Goal: Check status: Check status

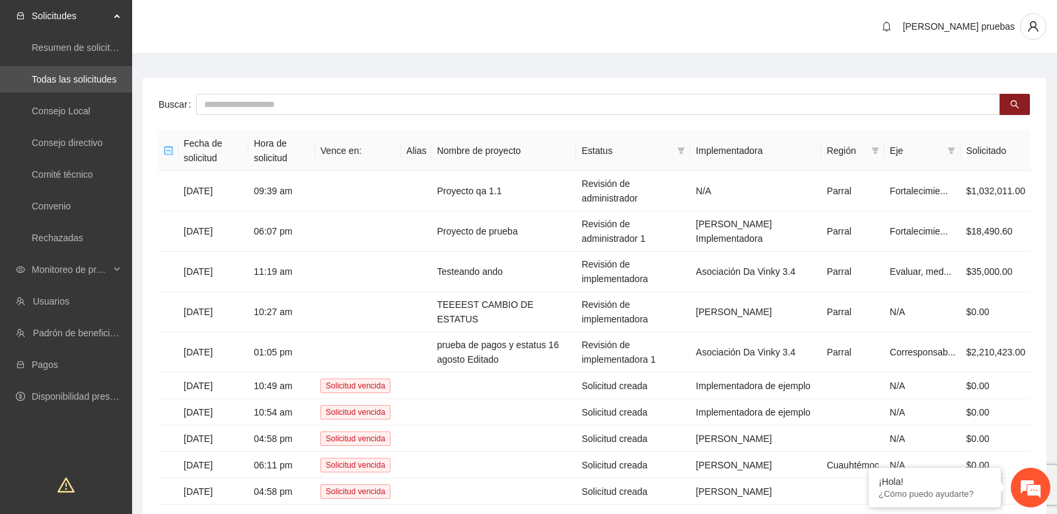
click at [219, 70] on main "Buscar Fecha de solicitud Hora de solicitud Vence en: Alias Nombre de proyecto …" at bounding box center [594, 313] width 925 height 516
click at [100, 264] on span "Monitoreo de proyectos" at bounding box center [71, 269] width 78 height 26
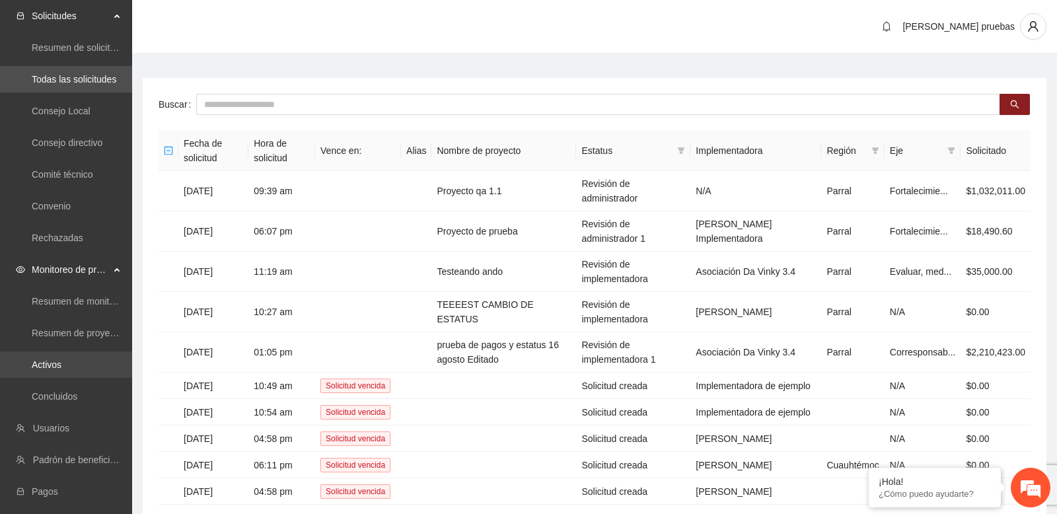
click at [61, 359] on link "Activos" at bounding box center [47, 364] width 30 height 11
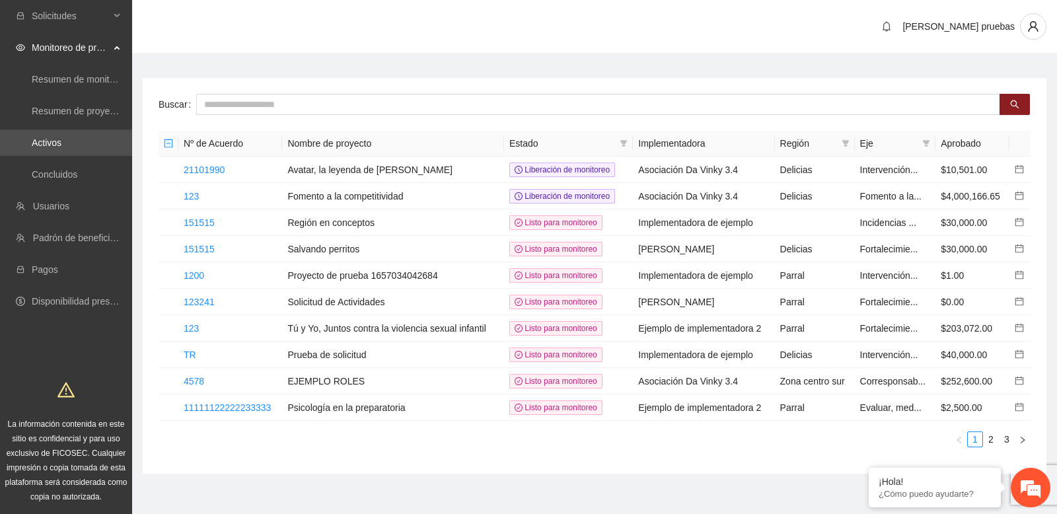
click at [358, 80] on div "Buscar Nº de Acuerdo Nombre de proyecto Estado Implementadora Región Eje Aproba…" at bounding box center [595, 276] width 904 height 396
click at [194, 249] on link "151515" at bounding box center [199, 249] width 31 height 11
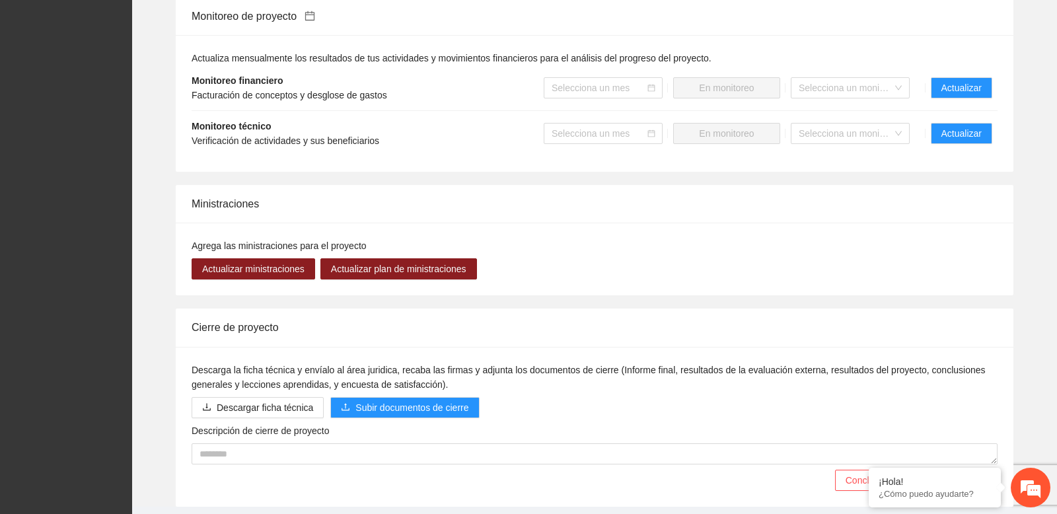
scroll to position [1042, 0]
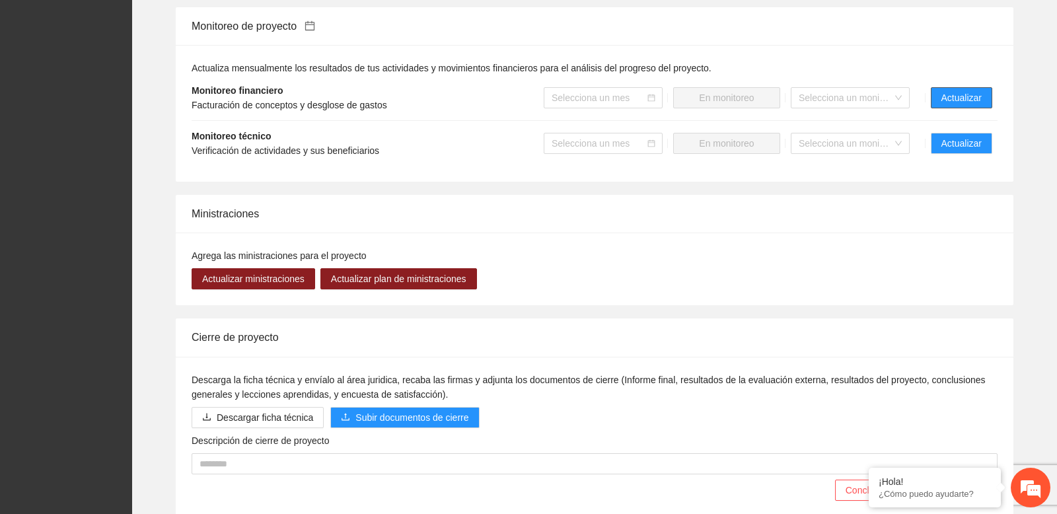
click at [938, 104] on button "Actualizar" at bounding box center [961, 97] width 61 height 21
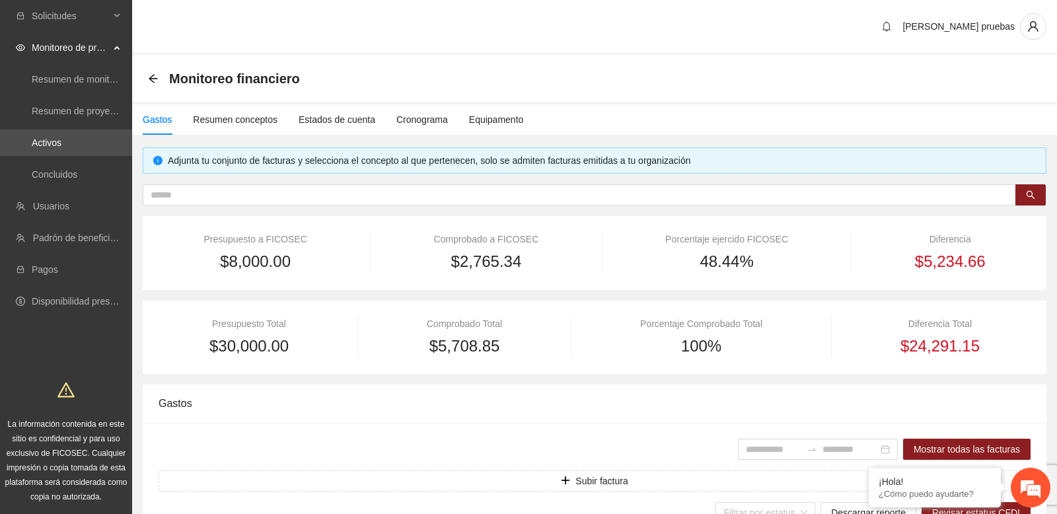
click at [633, 78] on div "Monitoreo financiero" at bounding box center [594, 78] width 893 height 26
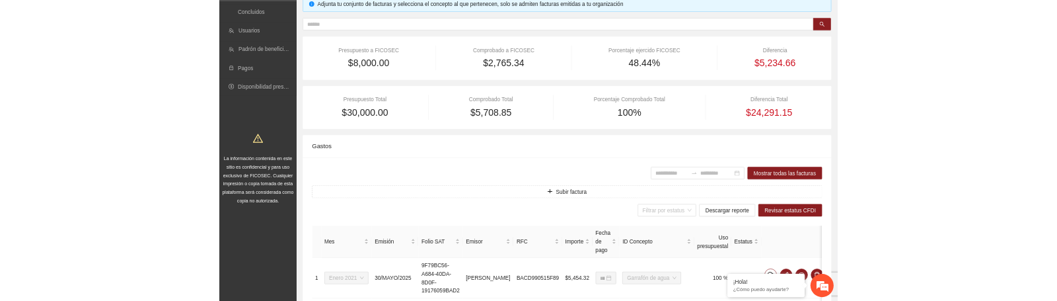
scroll to position [161, 0]
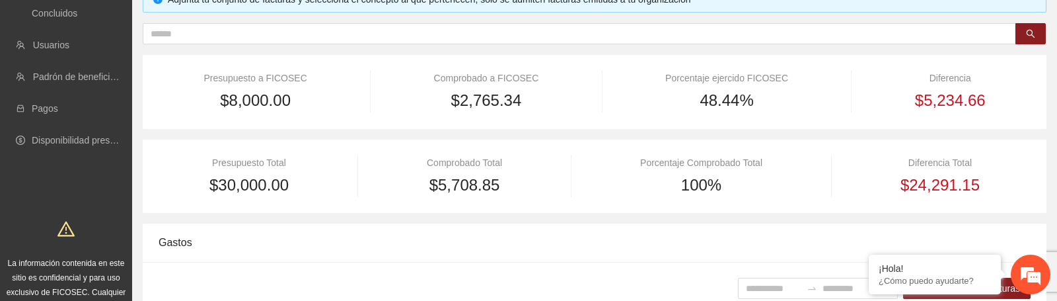
click at [241, 219] on div "**********" at bounding box center [595, 305] width 904 height 638
click at [568, 136] on div "**********" at bounding box center [595, 305] width 904 height 638
click at [568, 134] on div "**********" at bounding box center [595, 305] width 904 height 638
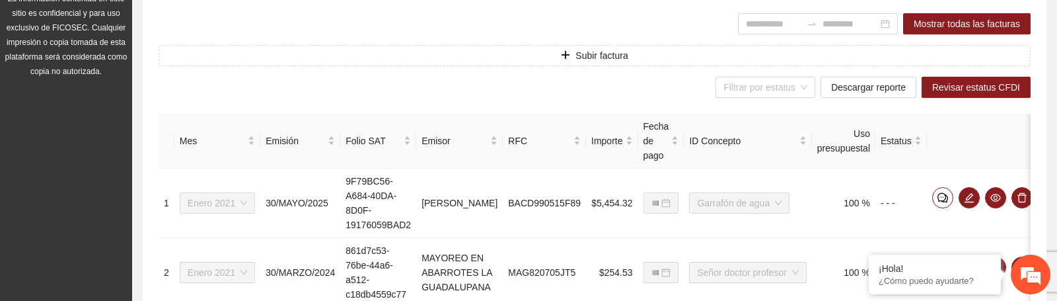
scroll to position [428, 0]
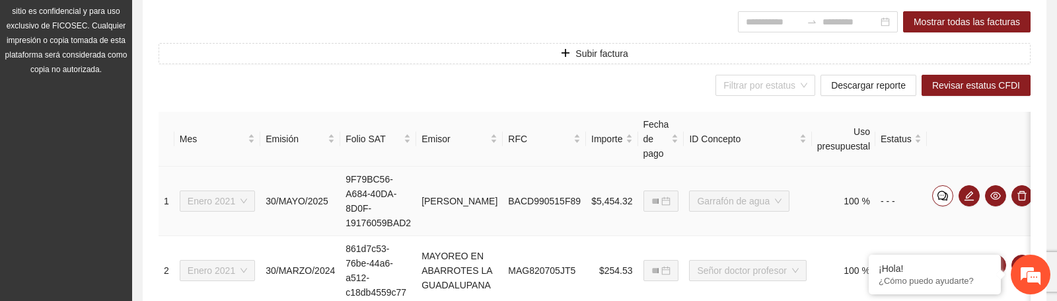
drag, startPoint x: 432, startPoint y: 177, endPoint x: 476, endPoint y: 217, distance: 59.4
click at [476, 217] on td "[PERSON_NAME]" at bounding box center [459, 201] width 87 height 69
copy td "[PERSON_NAME]"
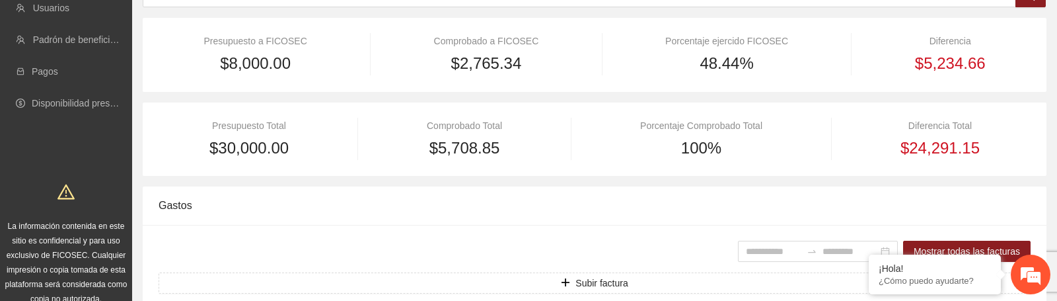
scroll to position [96, 0]
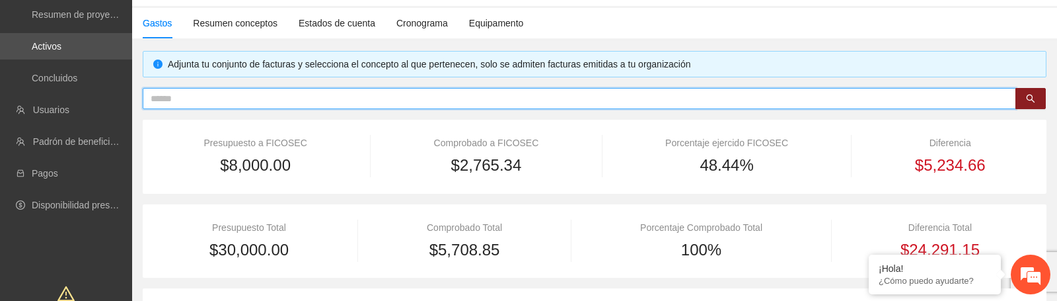
click at [346, 91] on input "text" at bounding box center [574, 98] width 847 height 15
paste input "**********"
type input "**********"
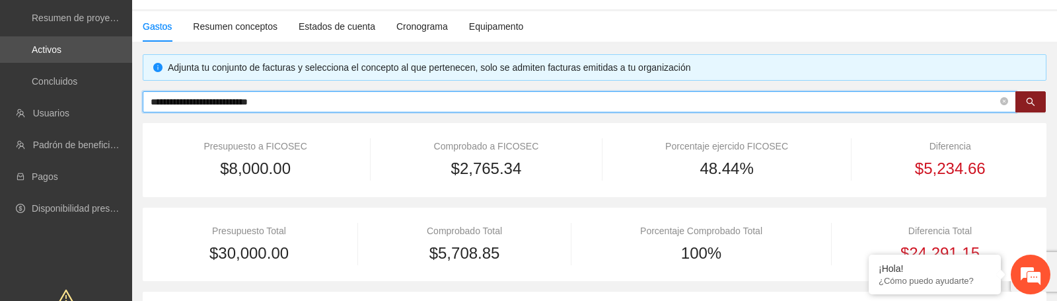
scroll to position [34, 0]
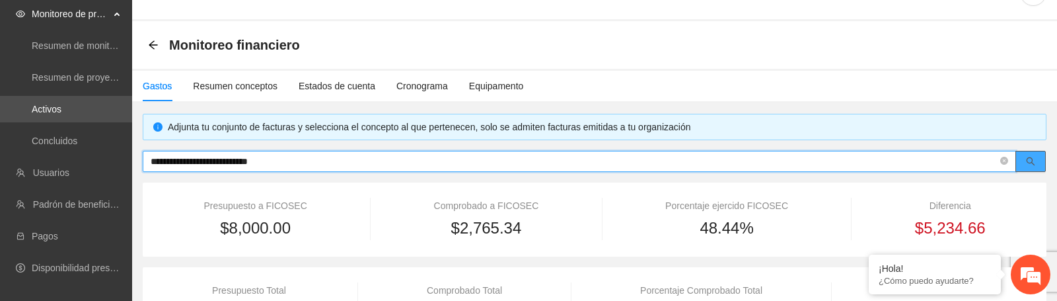
click at [1033, 161] on icon "search" at bounding box center [1030, 161] width 9 height 9
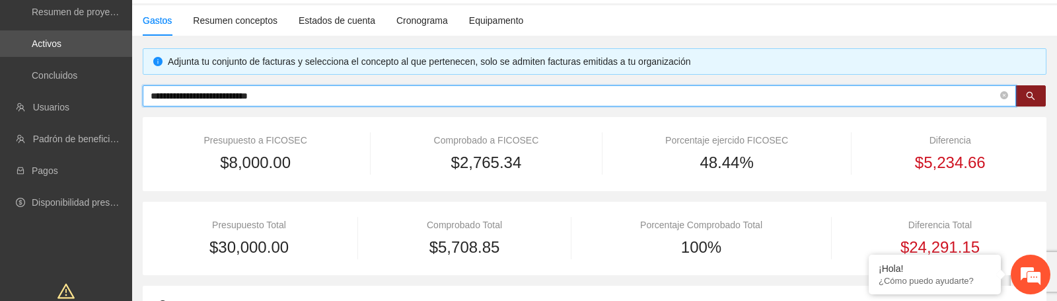
scroll to position [98, 0]
click at [1004, 96] on icon "close-circle" at bounding box center [1004, 97] width 8 height 8
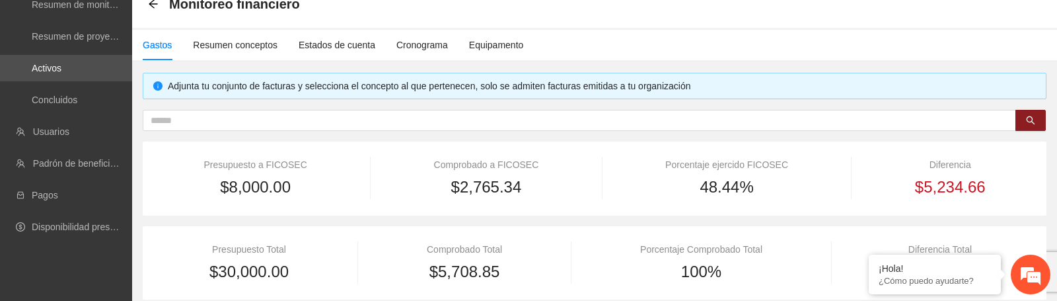
scroll to position [74, 0]
click at [451, 118] on input "text" at bounding box center [574, 121] width 847 height 15
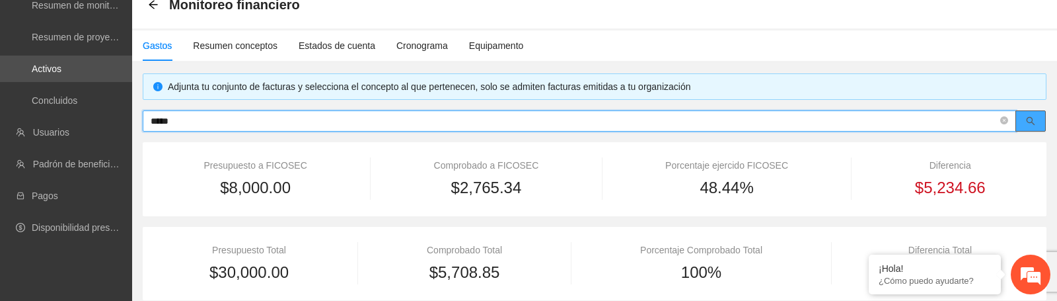
click at [1025, 124] on button "button" at bounding box center [1031, 120] width 30 height 21
type input "*****"
click at [1004, 119] on icon "close-circle" at bounding box center [1004, 120] width 8 height 8
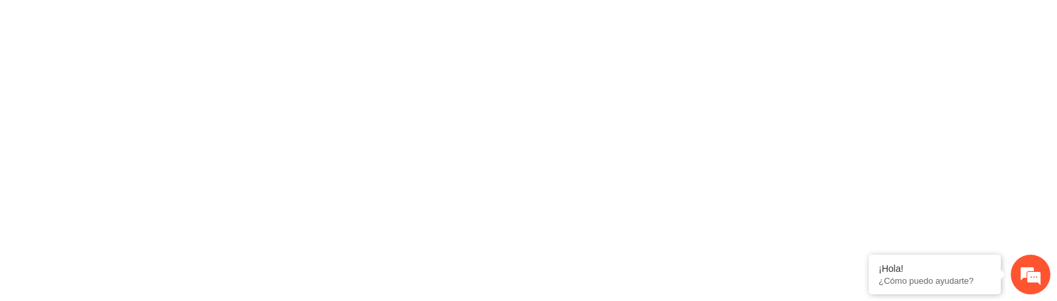
scroll to position [0, 0]
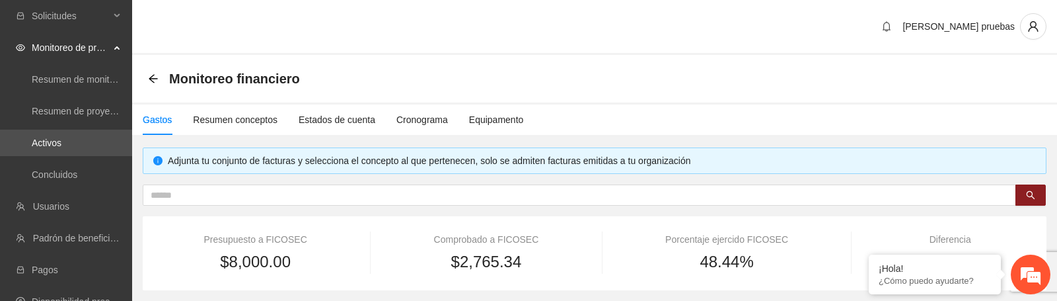
type input "**********"
click at [561, 136] on div "Gastos Resumen conceptos Estados de cuenta Cronograma Equipamento" at bounding box center [594, 119] width 925 height 34
click at [569, 192] on input "text" at bounding box center [574, 195] width 847 height 15
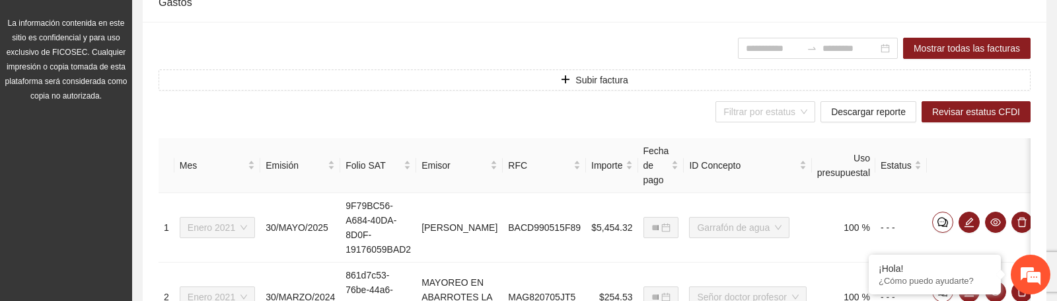
scroll to position [402, 0]
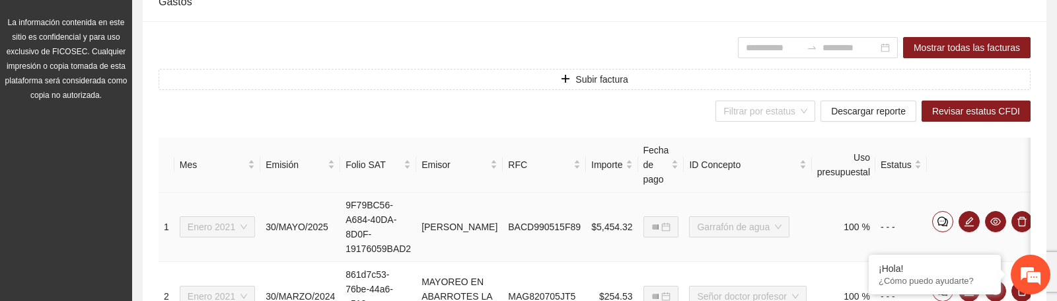
drag, startPoint x: 433, startPoint y: 206, endPoint x: 474, endPoint y: 248, distance: 57.9
click at [474, 248] on td "[PERSON_NAME]" at bounding box center [459, 226] width 87 height 69
copy td "[PERSON_NAME]"
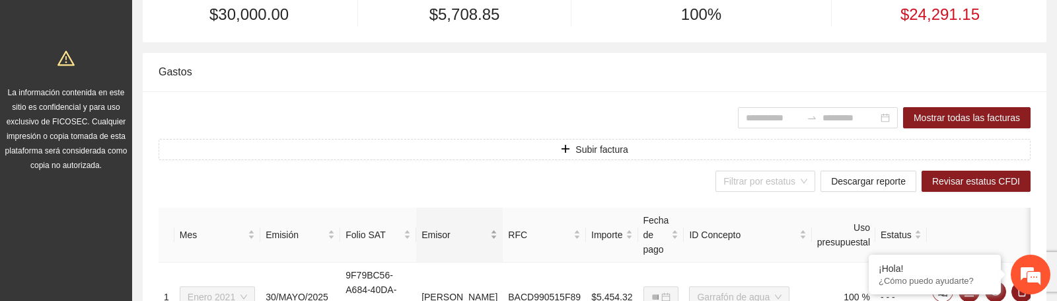
scroll to position [101, 0]
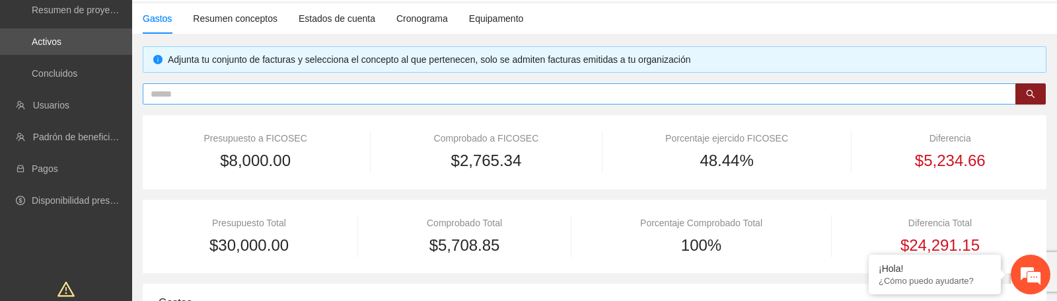
click at [272, 92] on input "text" at bounding box center [574, 94] width 847 height 15
paste input "**********"
type input "**********"
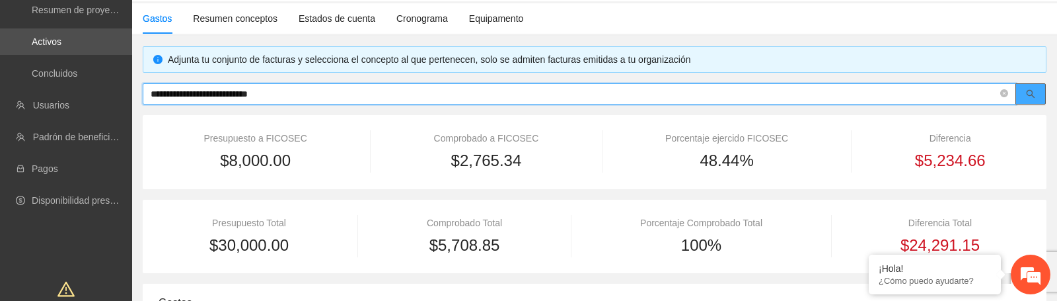
click at [1037, 100] on button "button" at bounding box center [1031, 93] width 30 height 21
click at [1004, 94] on icon "close-circle" at bounding box center [1004, 93] width 8 height 8
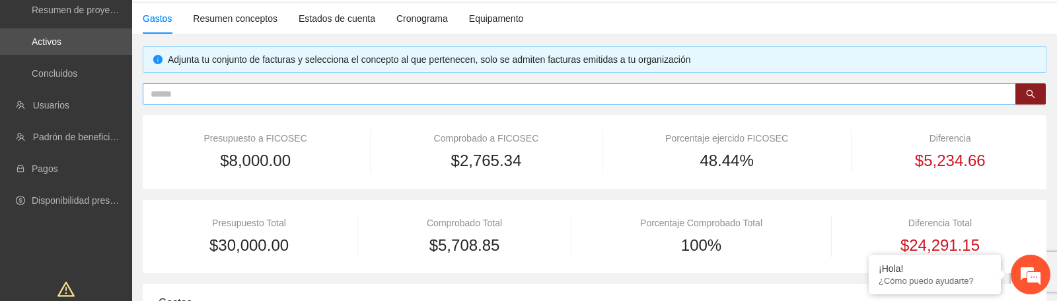
click at [239, 92] on input "text" at bounding box center [574, 94] width 847 height 15
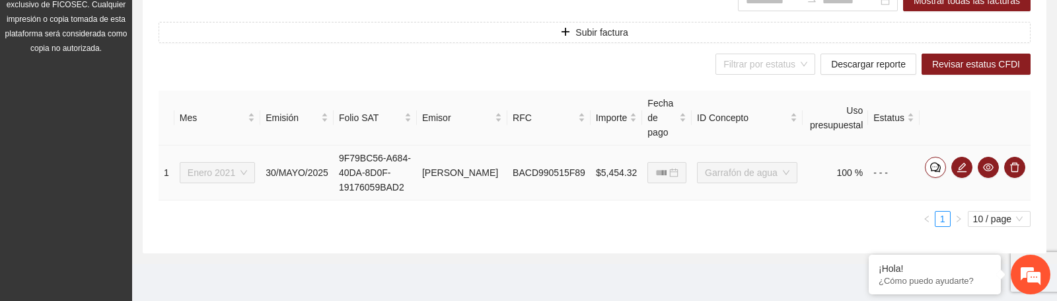
scroll to position [463, 0]
drag, startPoint x: 435, startPoint y: 144, endPoint x: 477, endPoint y: 187, distance: 59.8
click at [477, 187] on td "[PERSON_NAME]" at bounding box center [462, 172] width 91 height 55
copy td "[PERSON_NAME]"
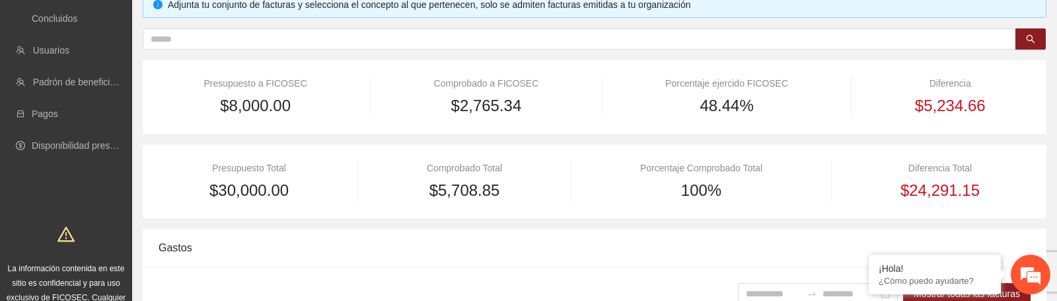
scroll to position [126, 0]
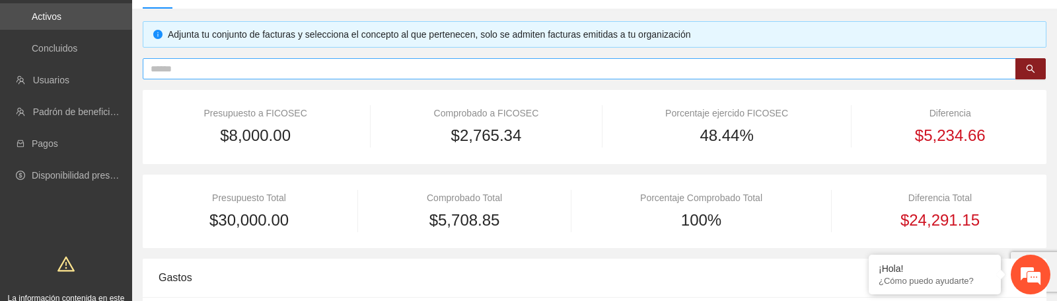
click at [308, 71] on input "text" at bounding box center [574, 68] width 847 height 15
paste input "**********"
type input "**********"
click at [1028, 68] on icon "search" at bounding box center [1030, 68] width 9 height 9
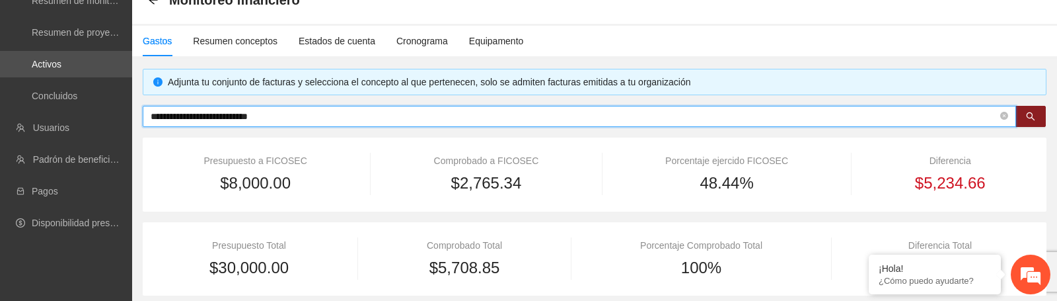
scroll to position [0, 0]
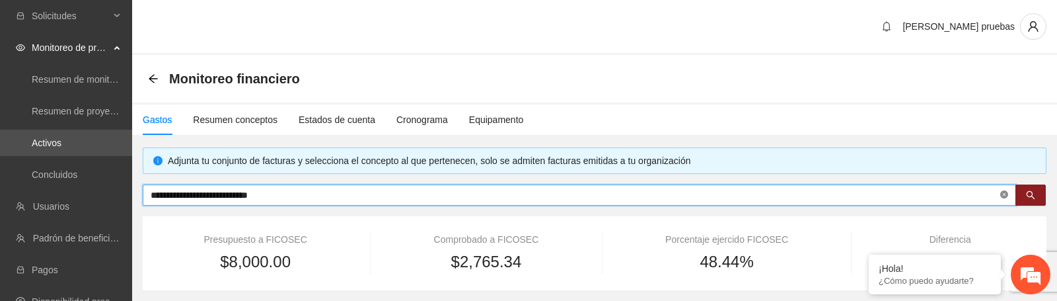
click at [1006, 193] on icon "close-circle" at bounding box center [1004, 194] width 8 height 8
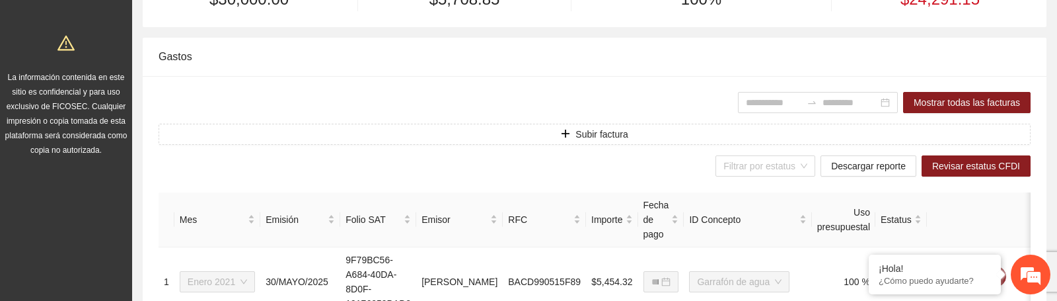
scroll to position [355, 0]
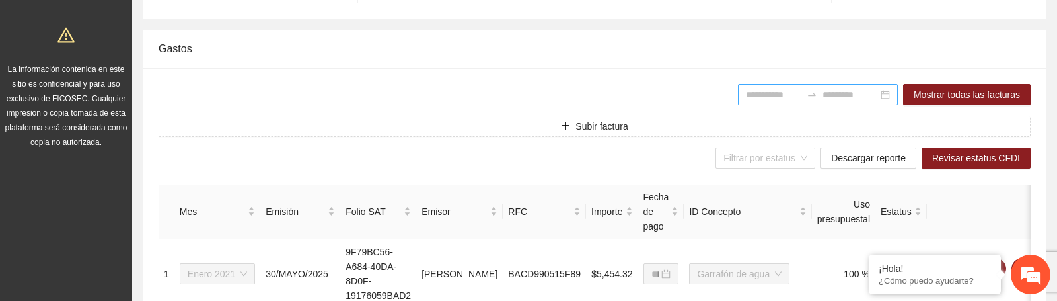
click at [746, 100] on input at bounding box center [774, 94] width 56 height 15
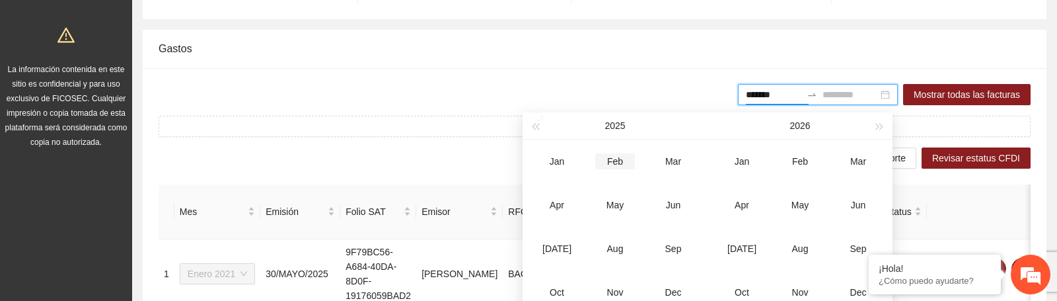
type input "*******"
click at [564, 161] on div "Jan" at bounding box center [557, 161] width 40 height 16
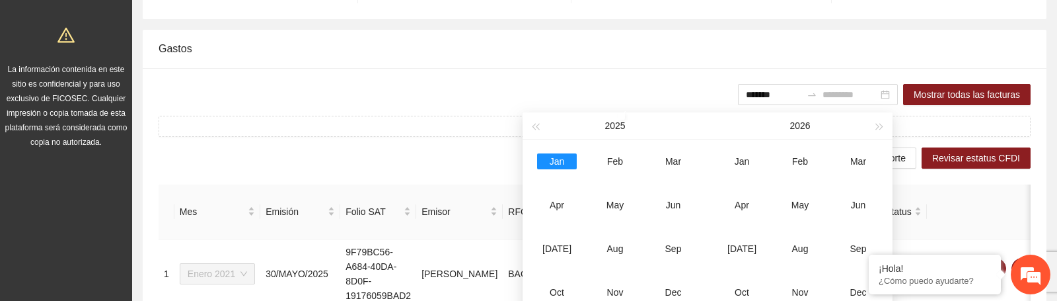
type input "*******"
click at [556, 153] on div "Jan" at bounding box center [557, 161] width 40 height 16
type input "*******"
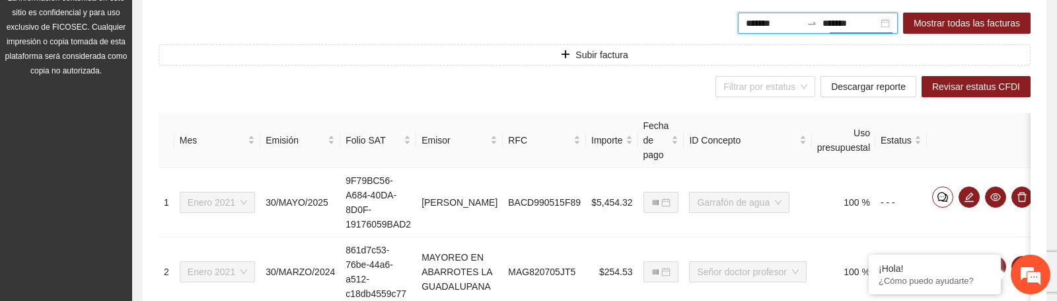
scroll to position [533, 0]
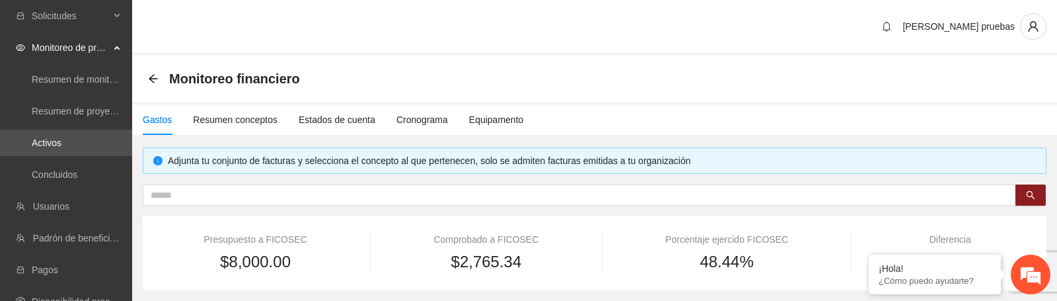
click at [546, 54] on div "Diana pruebas" at bounding box center [594, 27] width 925 height 55
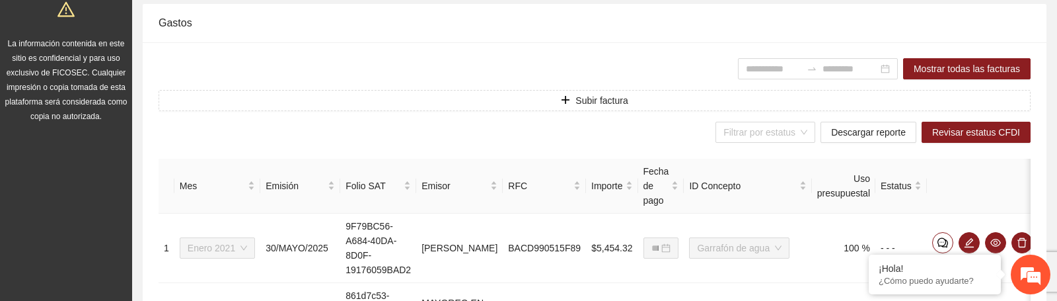
scroll to position [379, 0]
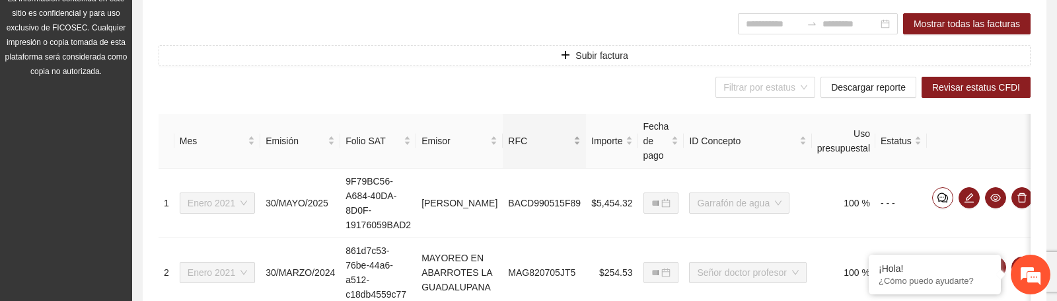
click at [574, 148] on div "RFC" at bounding box center [544, 140] width 73 height 15
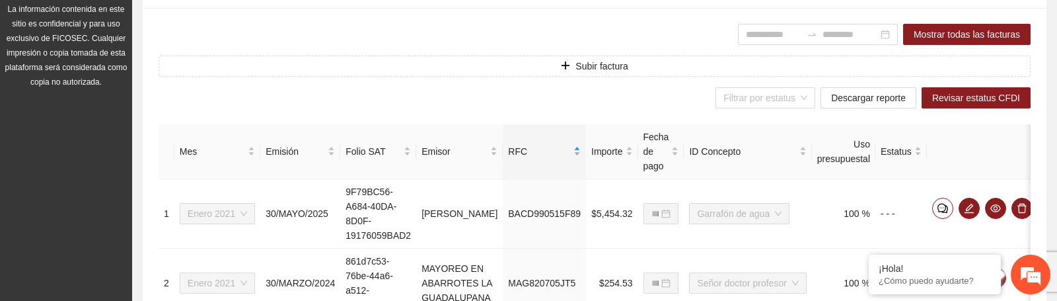
scroll to position [414, 0]
click at [750, 38] on input at bounding box center [774, 35] width 56 height 15
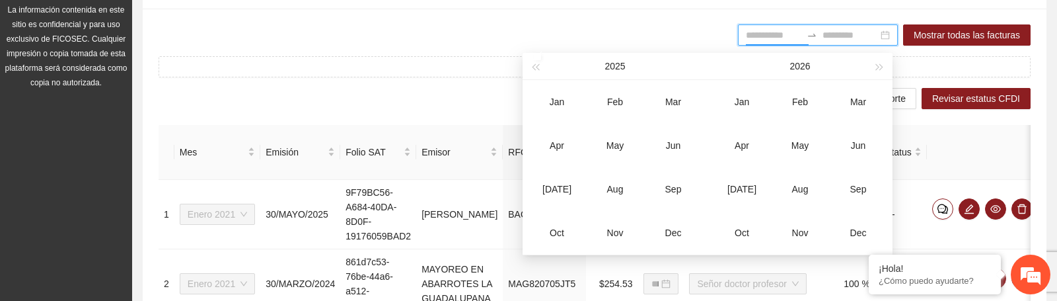
click at [544, 66] on div "2025" at bounding box center [614, 66] width 145 height 26
click at [536, 66] on span "button" at bounding box center [535, 66] width 7 height 7
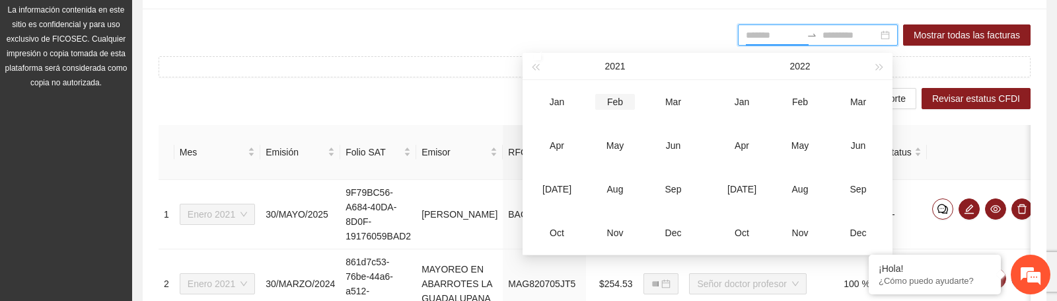
click at [615, 100] on div "Feb" at bounding box center [615, 102] width 40 height 16
type input "*******"
click at [669, 100] on div "Mar" at bounding box center [674, 102] width 40 height 16
type input "*******"
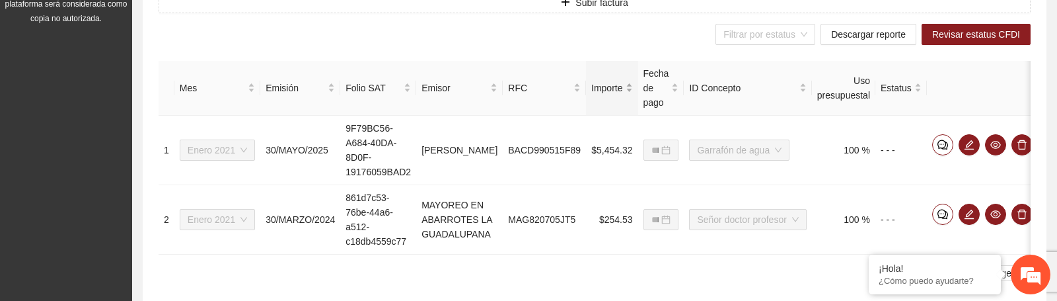
scroll to position [451, 0]
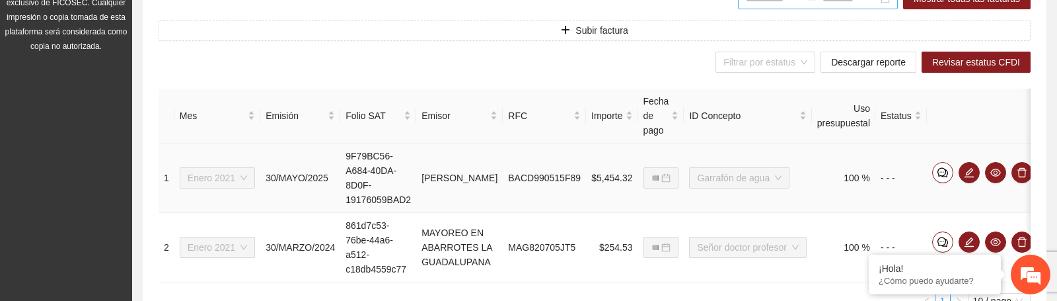
drag, startPoint x: 433, startPoint y: 156, endPoint x: 477, endPoint y: 201, distance: 63.1
click at [477, 201] on td "[PERSON_NAME]" at bounding box center [459, 177] width 87 height 69
click at [454, 202] on td "[PERSON_NAME]" at bounding box center [459, 177] width 87 height 69
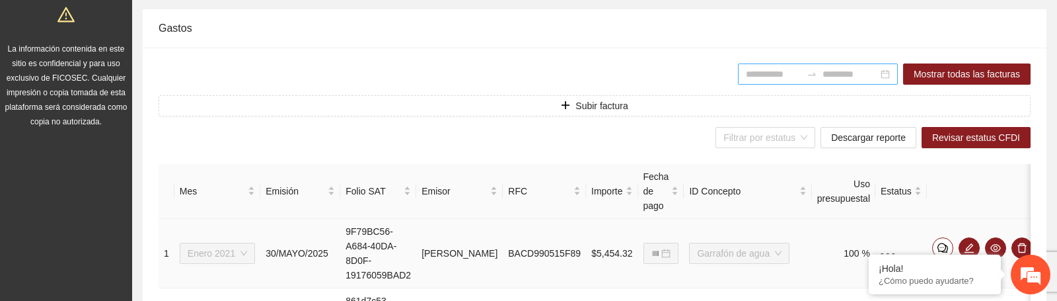
scroll to position [376, 0]
click at [800, 136] on div "Filtrar por estatus" at bounding box center [766, 136] width 100 height 21
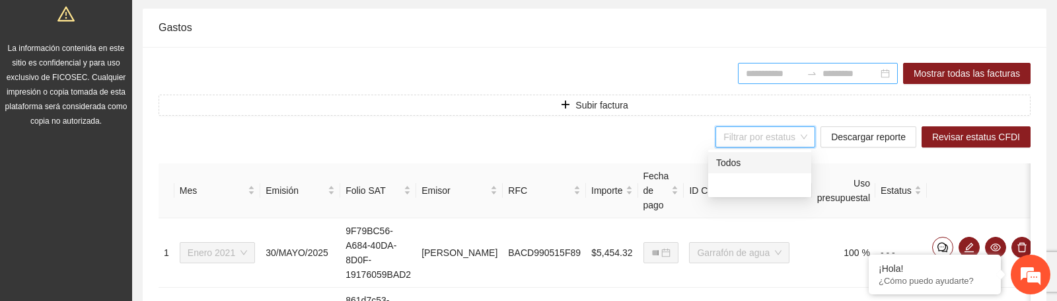
click at [800, 136] on div "Filtrar por estatus" at bounding box center [766, 136] width 100 height 21
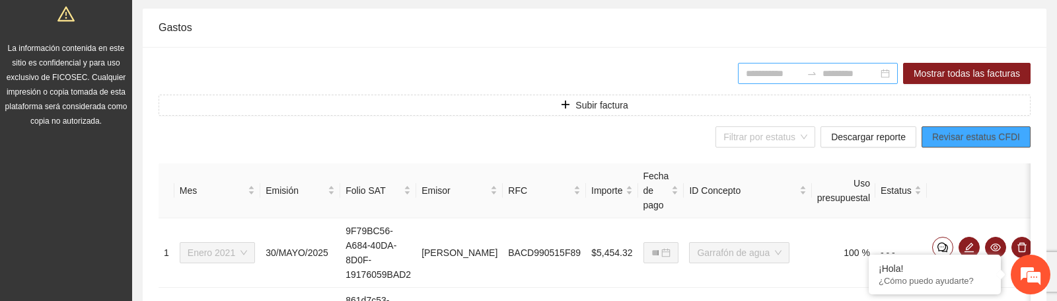
click at [969, 139] on span "Revisar estatus CFDI" at bounding box center [976, 137] width 88 height 15
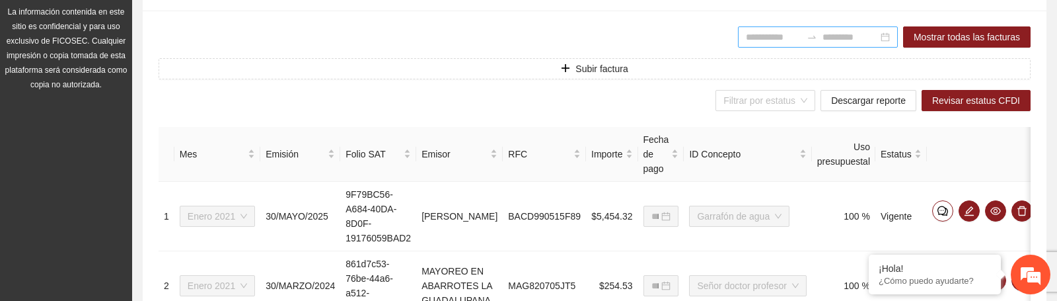
scroll to position [410, 0]
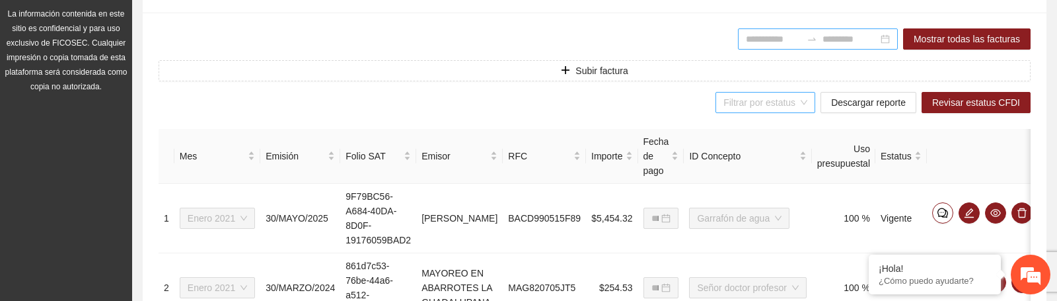
click at [800, 102] on div "Filtrar por estatus" at bounding box center [766, 102] width 100 height 21
click at [689, 109] on div "Filtrar por estatus Descargar reporte Revisar estatus CFDI" at bounding box center [595, 102] width 872 height 21
click at [792, 102] on input "search" at bounding box center [761, 103] width 75 height 20
click at [745, 148] on div "Vigente" at bounding box center [759, 149] width 87 height 15
click at [494, 99] on div "Vigente Descargar reporte Revisar estatus CFDI" at bounding box center [595, 102] width 872 height 21
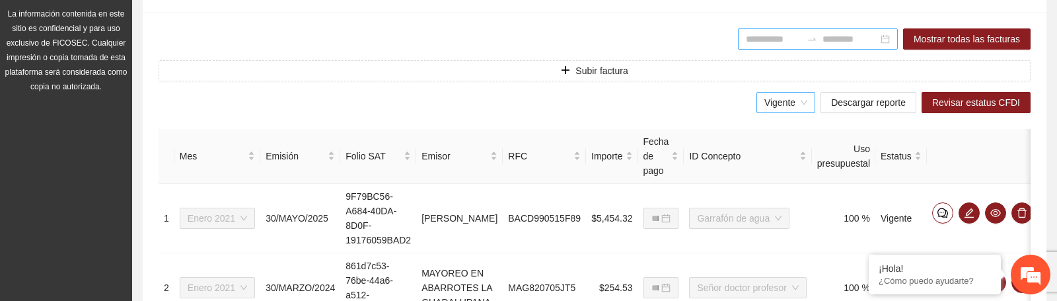
click at [781, 100] on span "Vigente" at bounding box center [786, 103] width 43 height 20
click at [776, 154] on div "Vigente" at bounding box center [781, 149] width 45 height 15
click at [704, 96] on div "Vigente Descargar reporte Revisar estatus CFDI" at bounding box center [595, 102] width 872 height 21
click at [779, 104] on span "Vigente" at bounding box center [786, 103] width 43 height 20
click at [777, 149] on div "Vigente" at bounding box center [781, 149] width 45 height 15
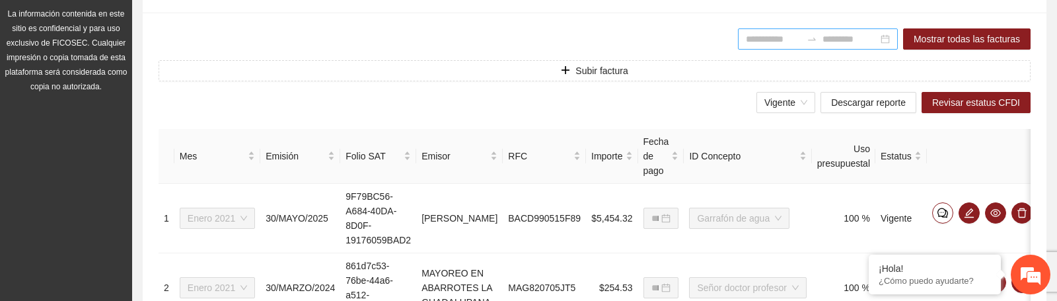
click at [432, 106] on div "Vigente Descargar reporte Revisar estatus CFDI" at bounding box center [595, 102] width 872 height 21
click at [787, 98] on span "Vigente" at bounding box center [786, 103] width 43 height 20
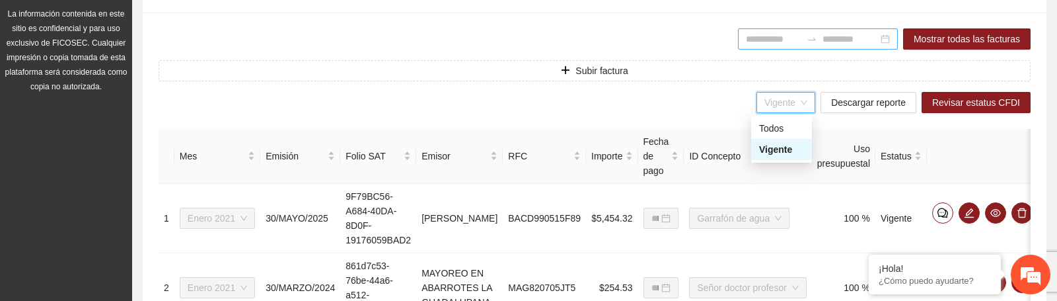
click at [771, 145] on div "Vigente" at bounding box center [781, 149] width 45 height 15
click at [796, 100] on span "Vigente" at bounding box center [786, 103] width 43 height 20
click at [772, 153] on div "Vigente" at bounding box center [781, 149] width 45 height 15
click at [800, 99] on span "Vigente" at bounding box center [786, 103] width 43 height 20
click at [782, 148] on div "Vigente" at bounding box center [781, 149] width 45 height 15
